Goal: Transaction & Acquisition: Purchase product/service

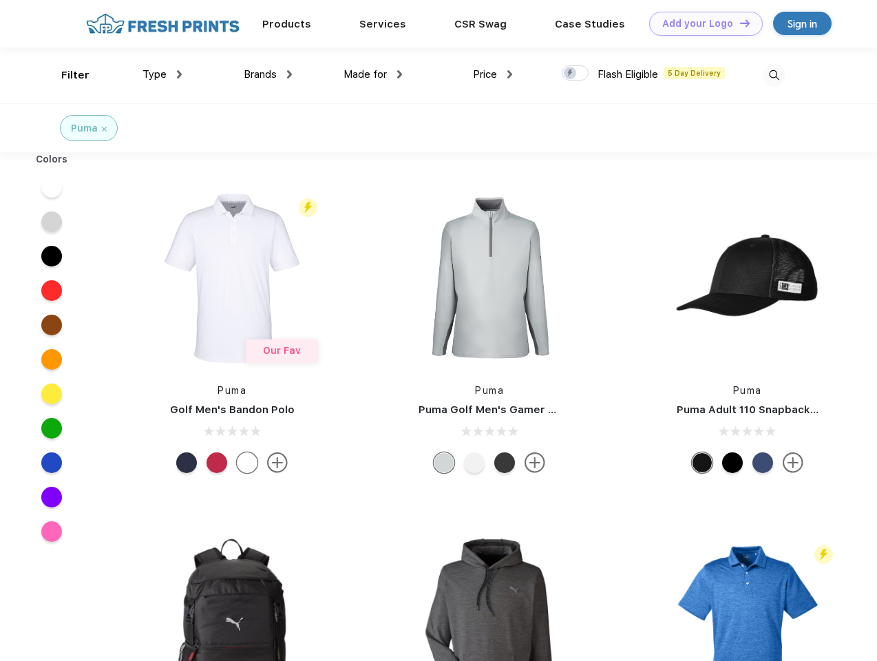
click at [701, 23] on link "Add your Logo Design Tool" at bounding box center [706, 24] width 114 height 24
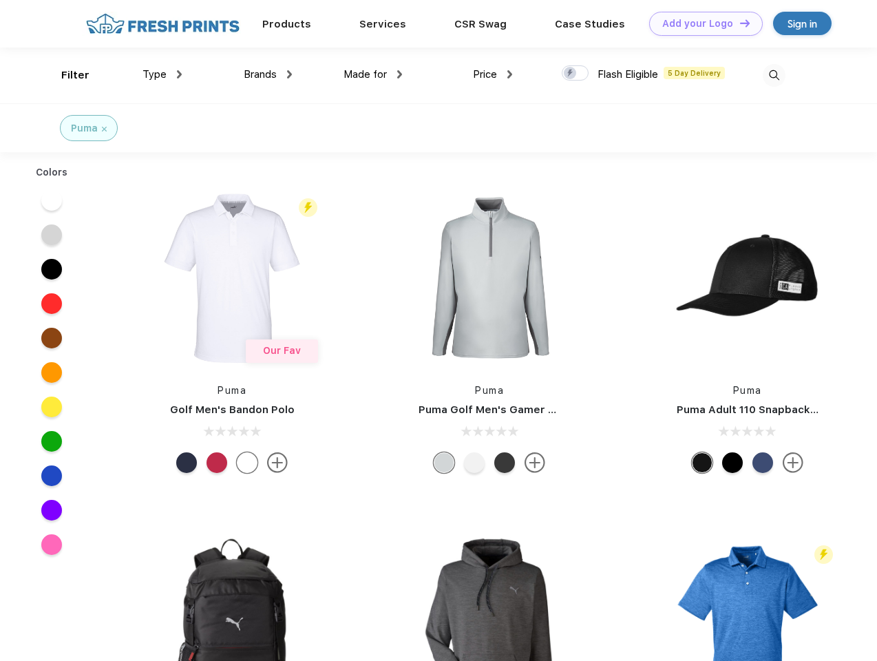
click at [0, 0] on div "Design Tool" at bounding box center [0, 0] width 0 height 0
click at [739, 23] on link "Add your Logo Design Tool" at bounding box center [706, 24] width 114 height 24
click at [66, 75] on div "Filter" at bounding box center [75, 75] width 28 height 16
click at [163, 74] on span "Type" at bounding box center [155, 74] width 24 height 12
click at [268, 74] on span "Brands" at bounding box center [260, 74] width 33 height 12
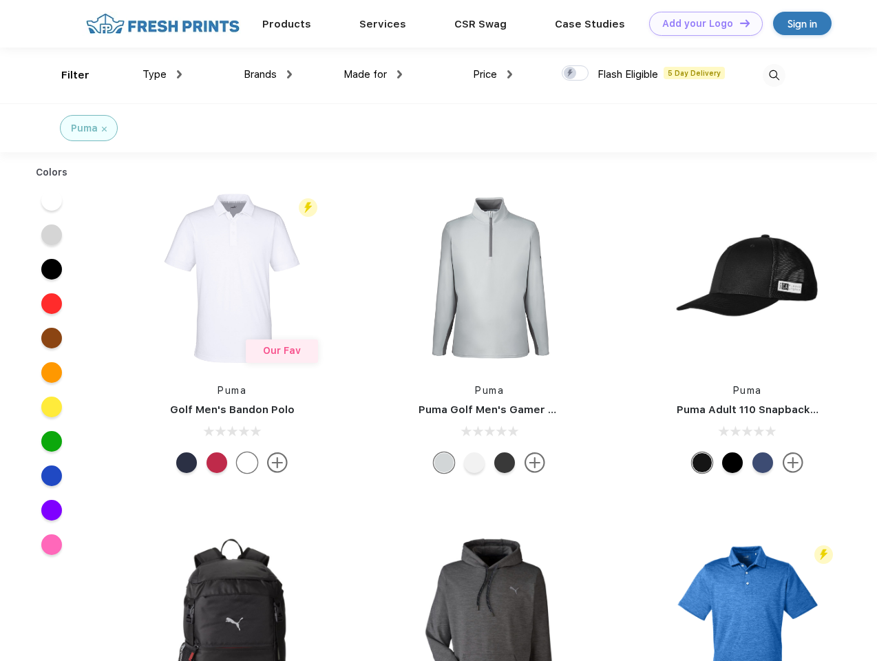
click at [373, 74] on span "Made for" at bounding box center [365, 74] width 43 height 12
click at [493, 74] on span "Price" at bounding box center [485, 74] width 24 height 12
click at [576, 74] on div at bounding box center [575, 72] width 27 height 15
click at [571, 74] on input "checkbox" at bounding box center [566, 69] width 9 height 9
click at [774, 75] on img at bounding box center [774, 75] width 23 height 23
